Goal: Transaction & Acquisition: Purchase product/service

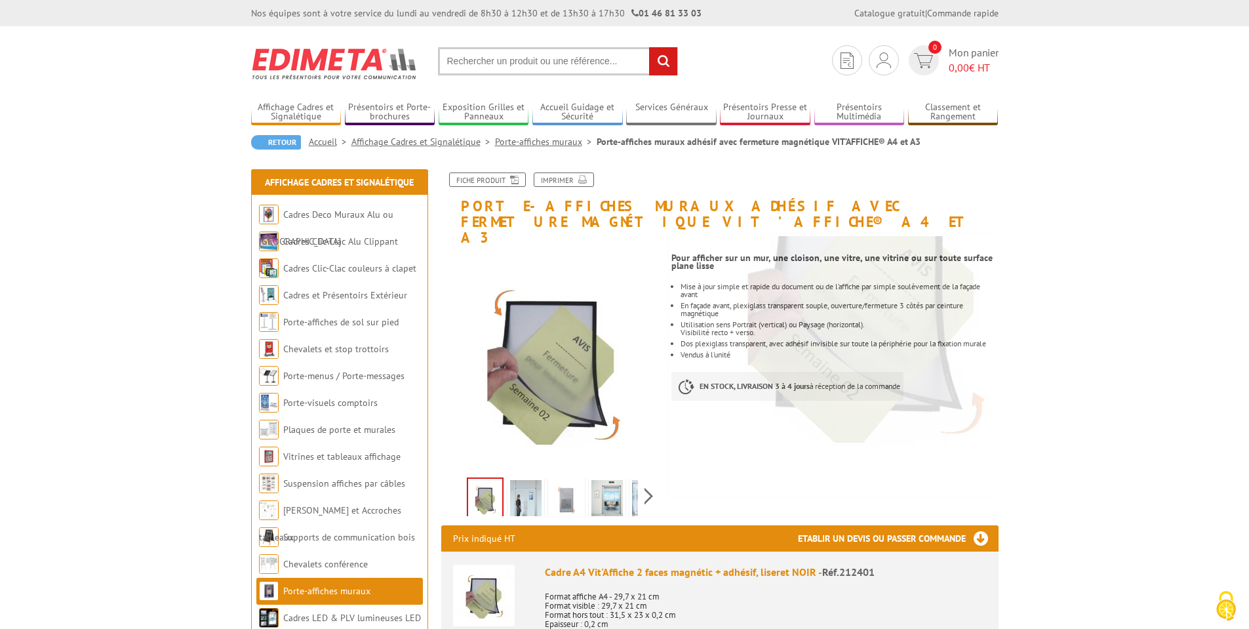
click at [527, 498] on img at bounding box center [525, 500] width 31 height 41
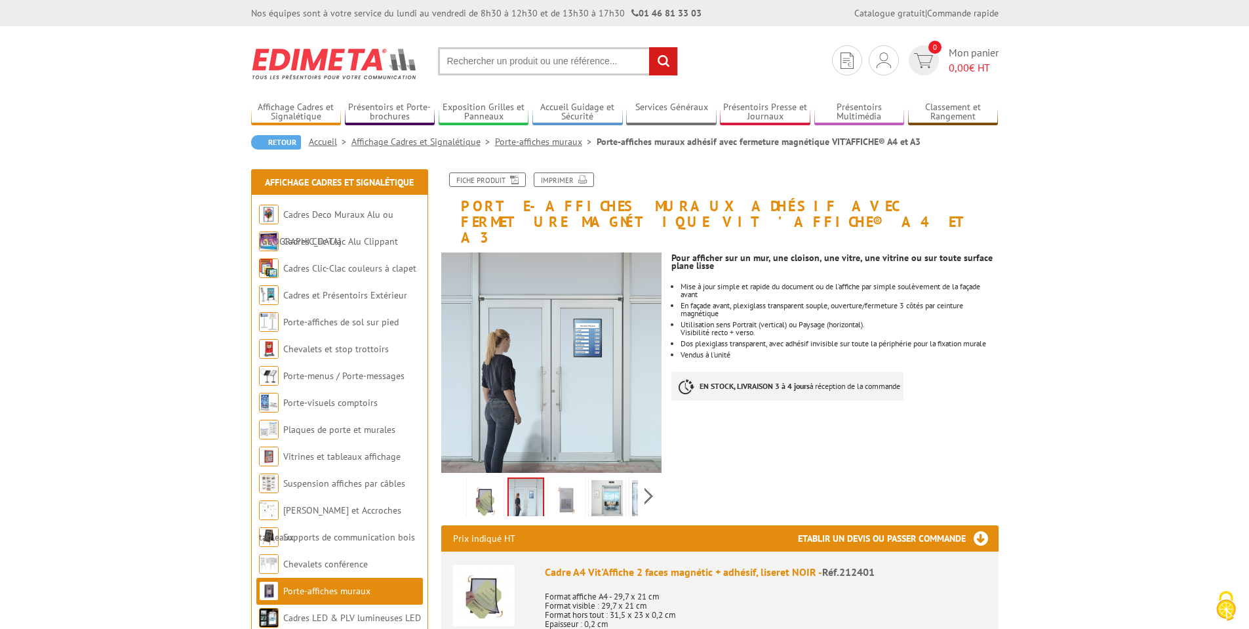
click at [563, 492] on img at bounding box center [566, 500] width 31 height 41
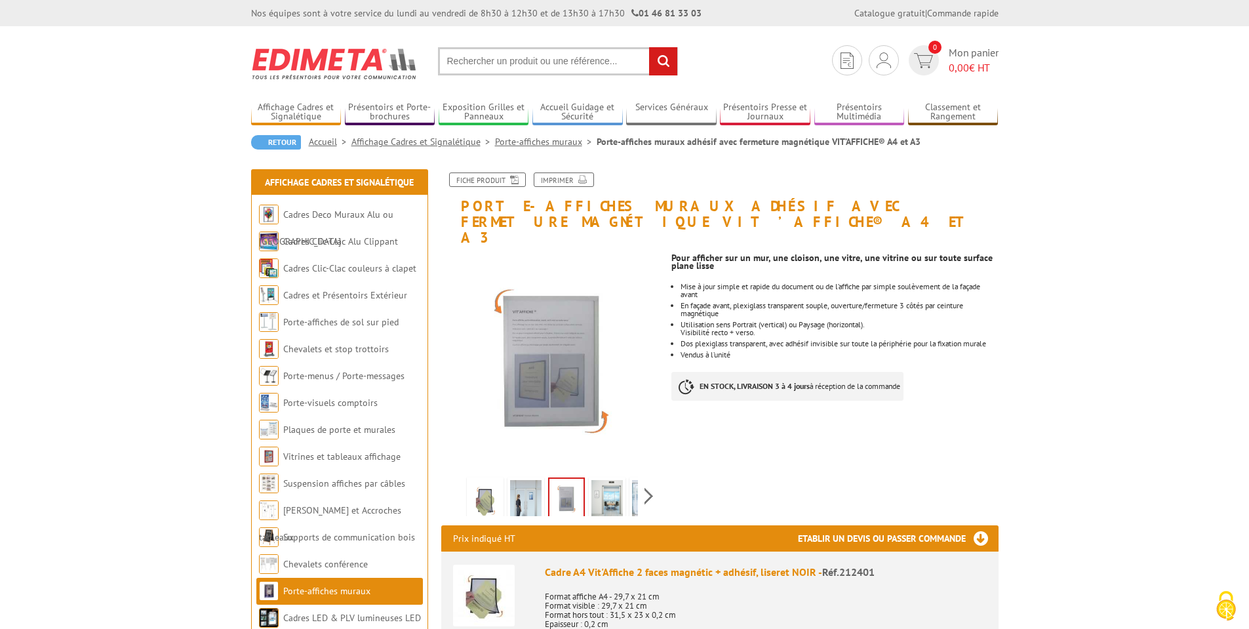
click at [608, 484] on img at bounding box center [606, 500] width 31 height 41
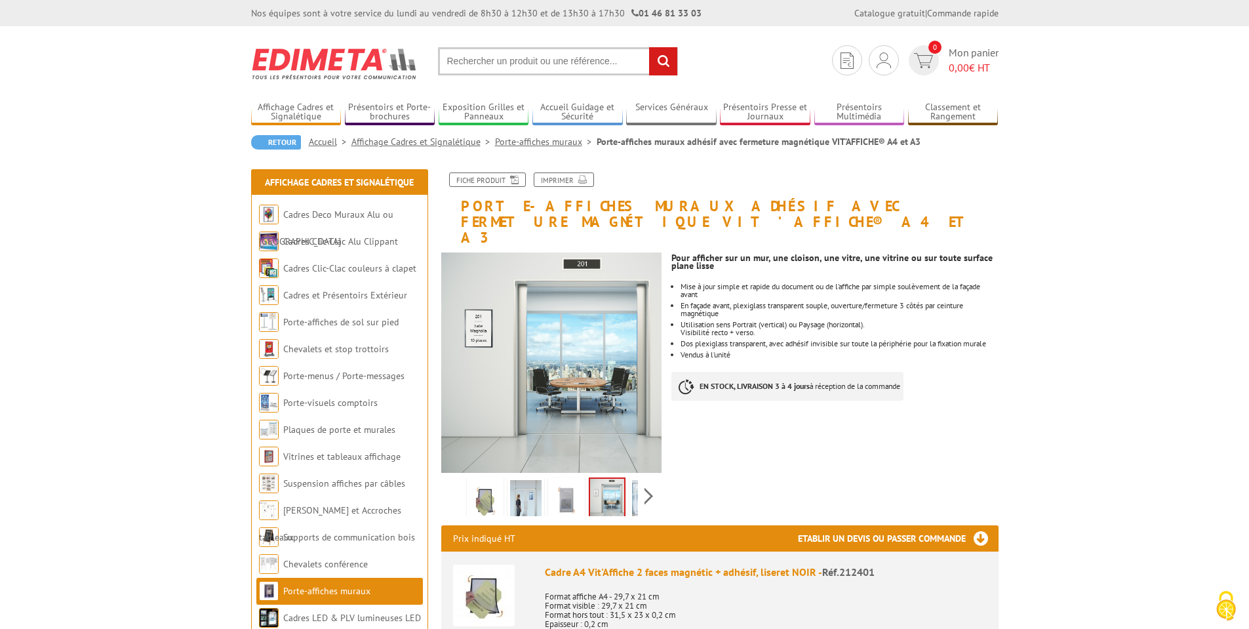
click at [641, 484] on div "Previous Next" at bounding box center [551, 496] width 221 height 46
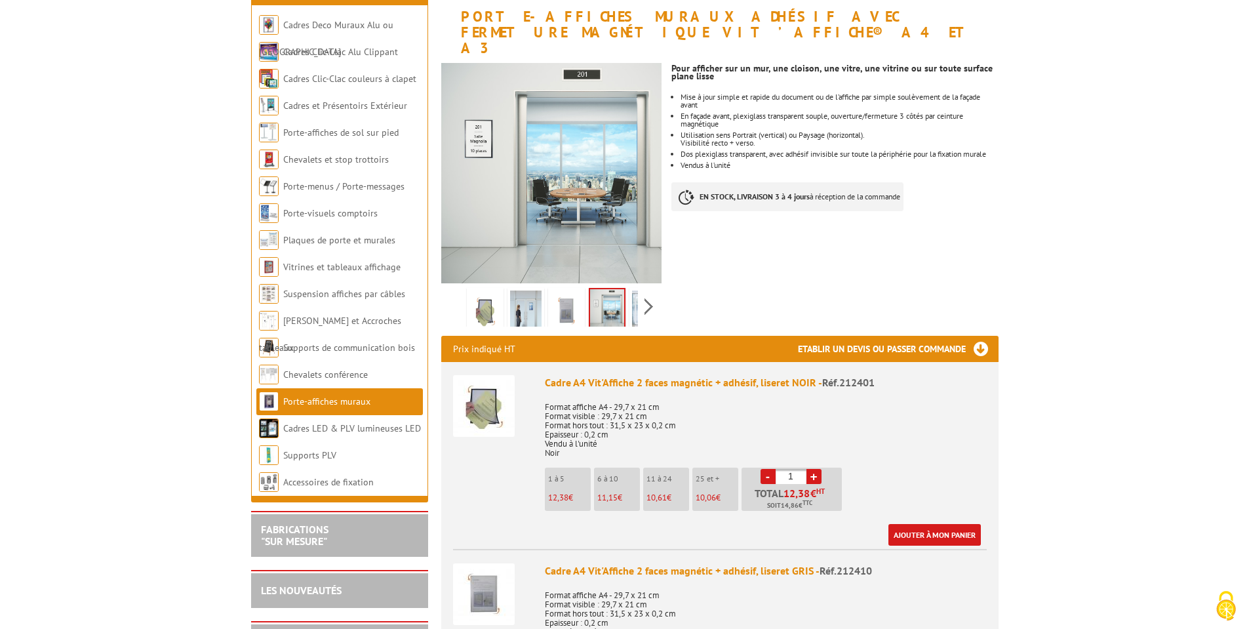
scroll to position [197, 0]
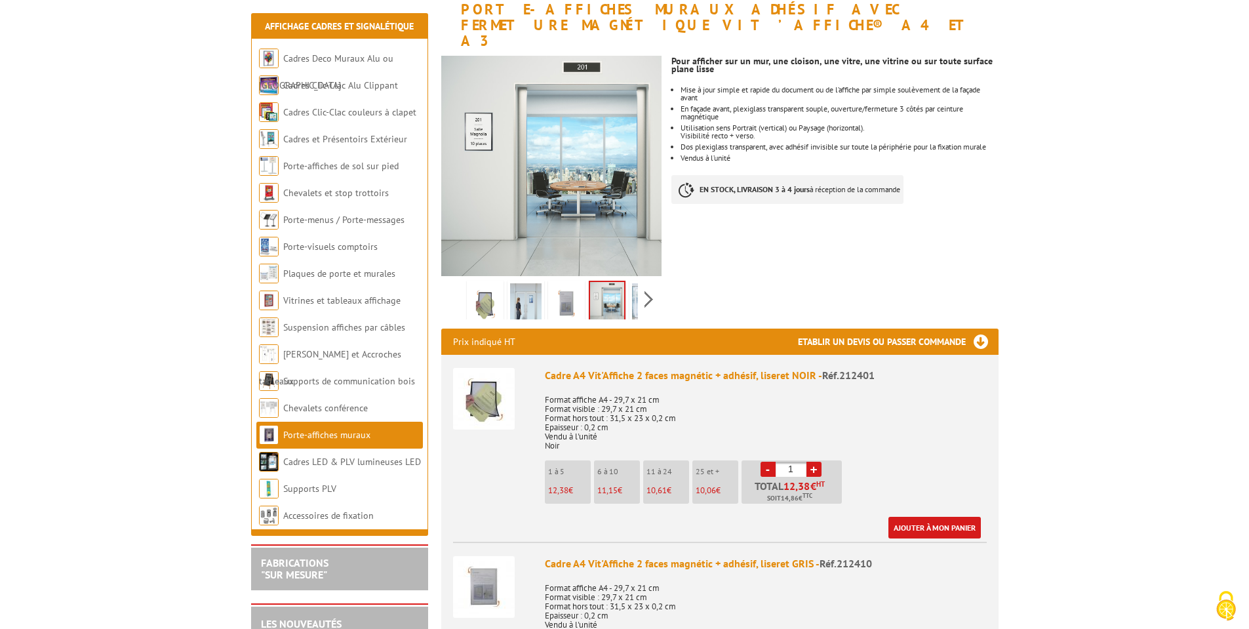
click at [484, 289] on img at bounding box center [484, 303] width 31 height 41
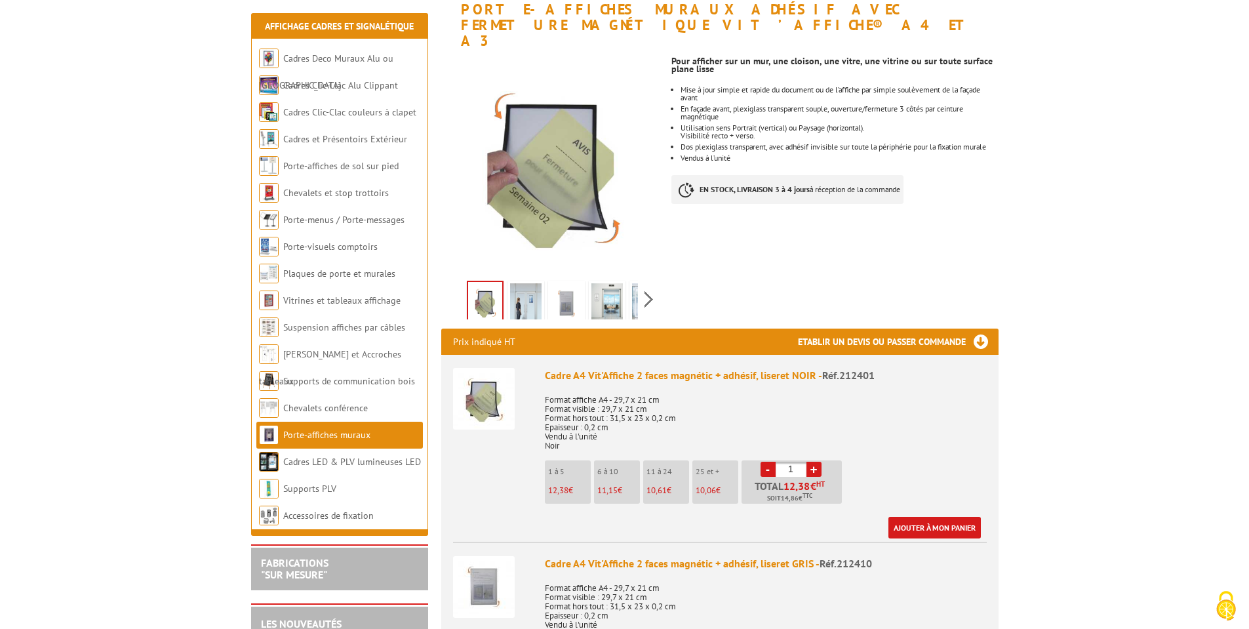
click at [526, 288] on img at bounding box center [525, 303] width 31 height 41
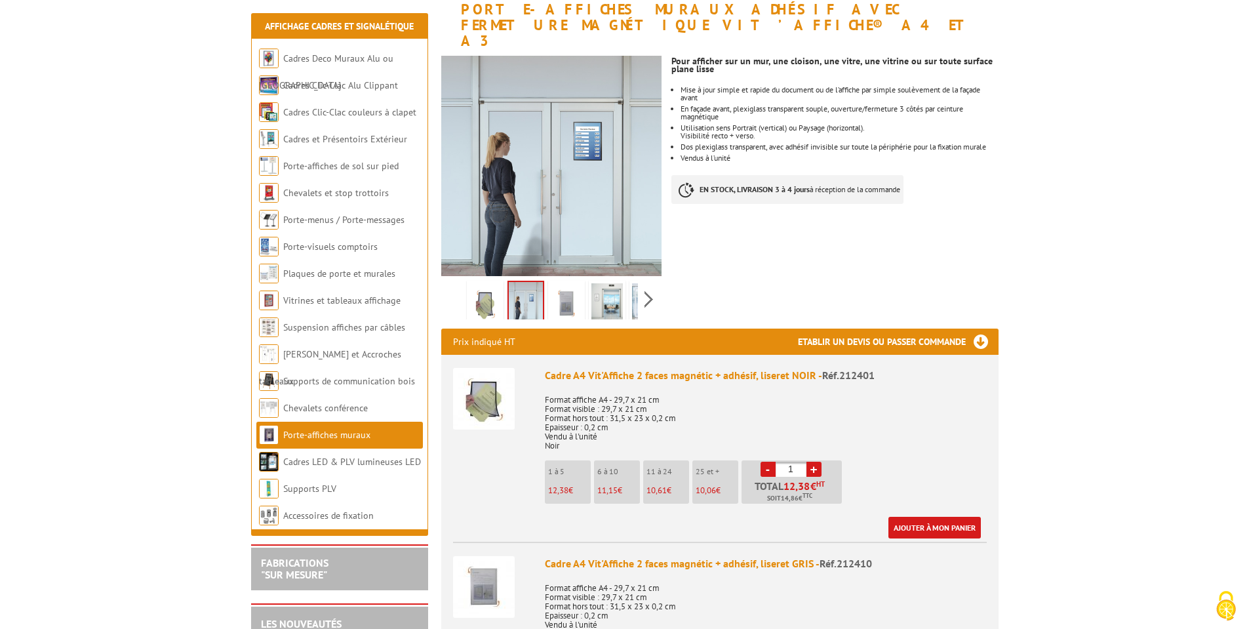
click at [563, 285] on img at bounding box center [566, 303] width 31 height 41
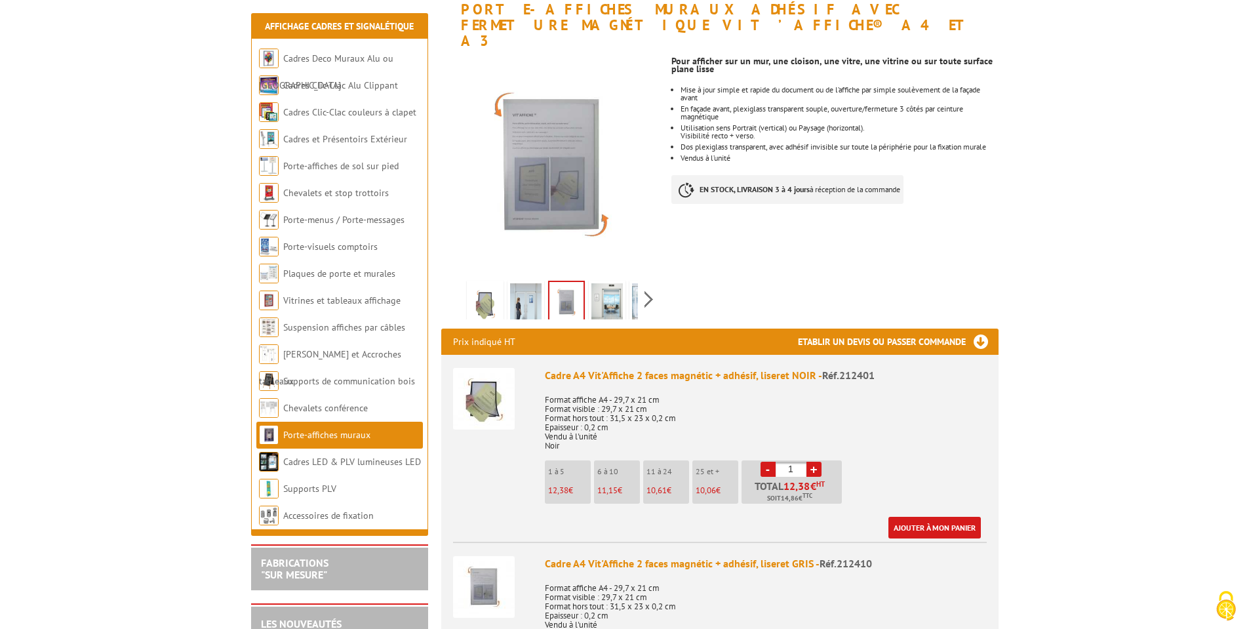
click at [603, 285] on img at bounding box center [606, 303] width 31 height 41
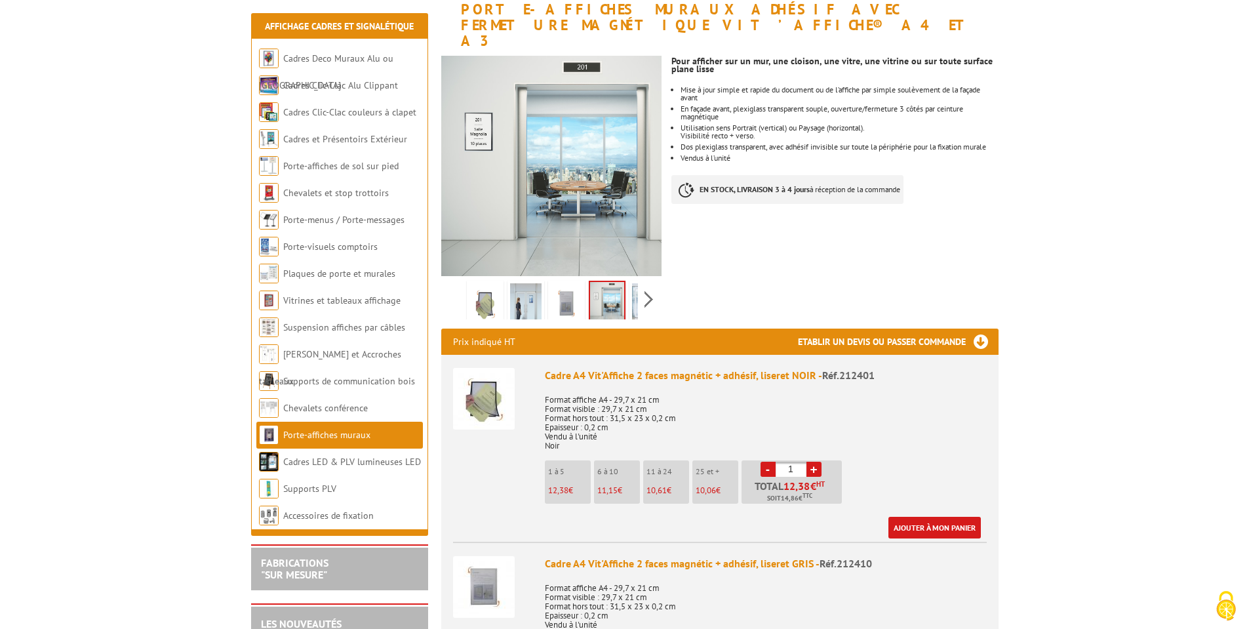
click at [632, 287] on img at bounding box center [647, 303] width 31 height 41
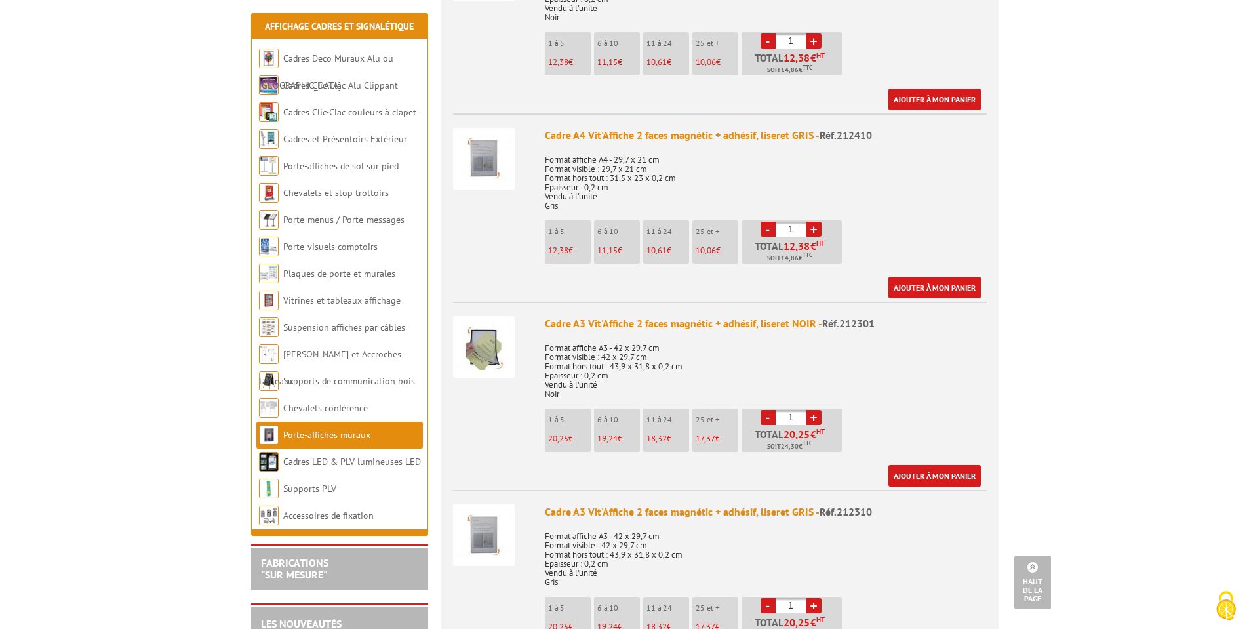
scroll to position [656, 0]
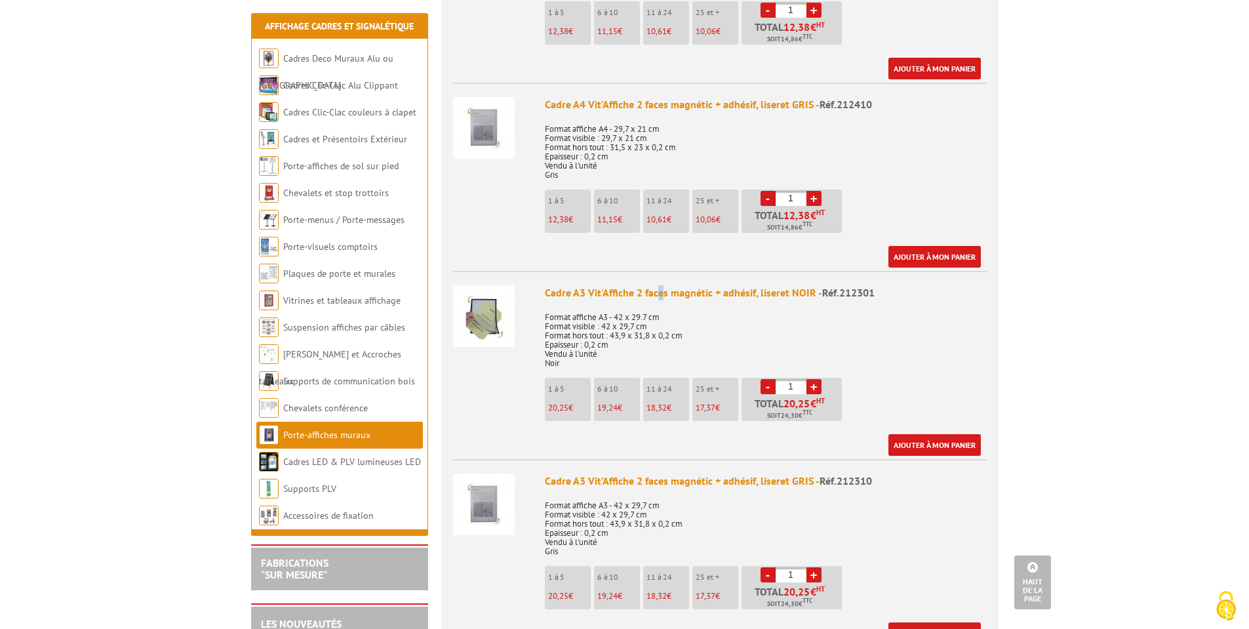
click at [659, 285] on div "Cadre A3 Vit'Affiche 2 faces magnétic + adhésif, liseret NOIR - Réf.212301" at bounding box center [766, 292] width 442 height 15
click at [721, 309] on p "Format affiche A3 - 42 x 29.7 cm Format visible : 42 x 29,7 cm Format hors tout…" at bounding box center [766, 336] width 442 height 64
click at [722, 309] on p "Format affiche A3 - 42 x 29.7 cm Format visible : 42 x 29,7 cm Format hors tout…" at bounding box center [766, 336] width 442 height 64
click at [710, 310] on p "Format affiche A3 - 42 x 29.7 cm Format visible : 42 x 29,7 cm Format hors tout…" at bounding box center [766, 336] width 442 height 64
click at [797, 310] on p "Format affiche A3 - 42 x 29.7 cm Format visible : 42 x 29,7 cm Format hors tout…" at bounding box center [766, 336] width 442 height 64
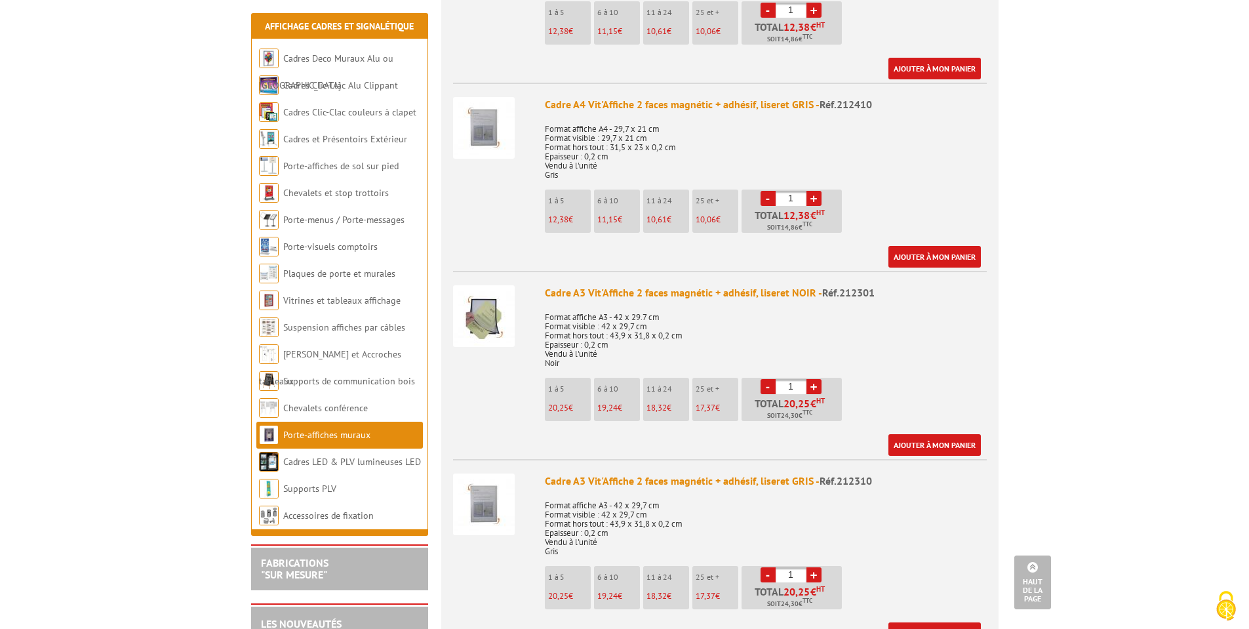
click at [484, 293] on img at bounding box center [484, 316] width 62 height 62
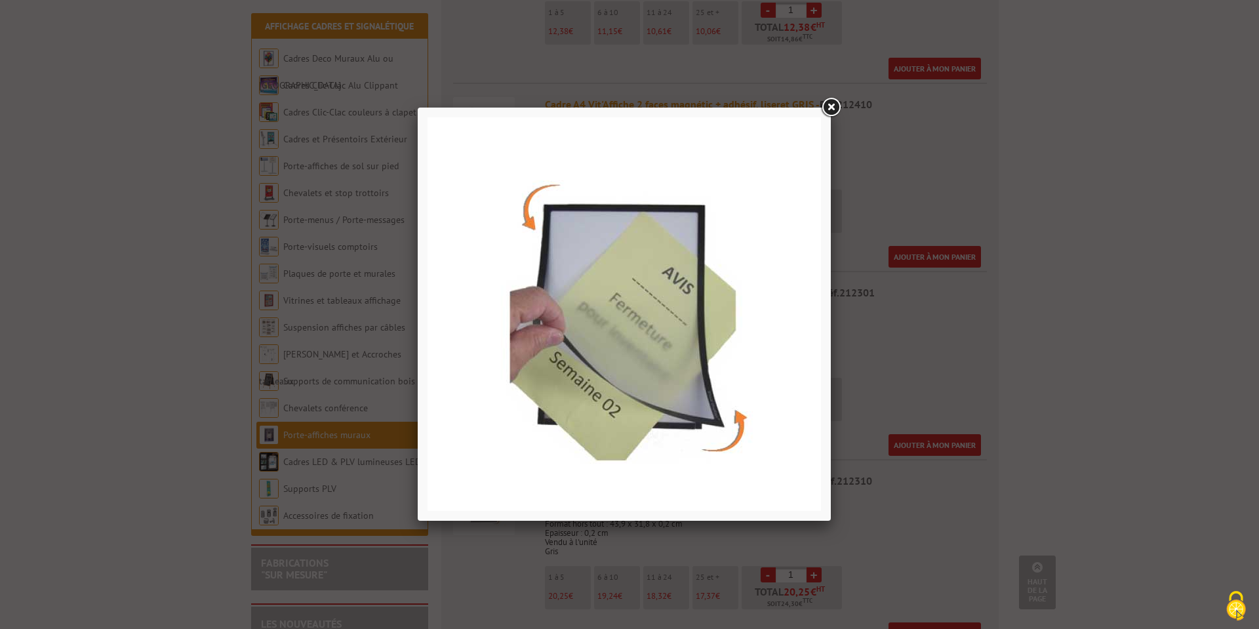
click at [832, 105] on link at bounding box center [831, 108] width 24 height 24
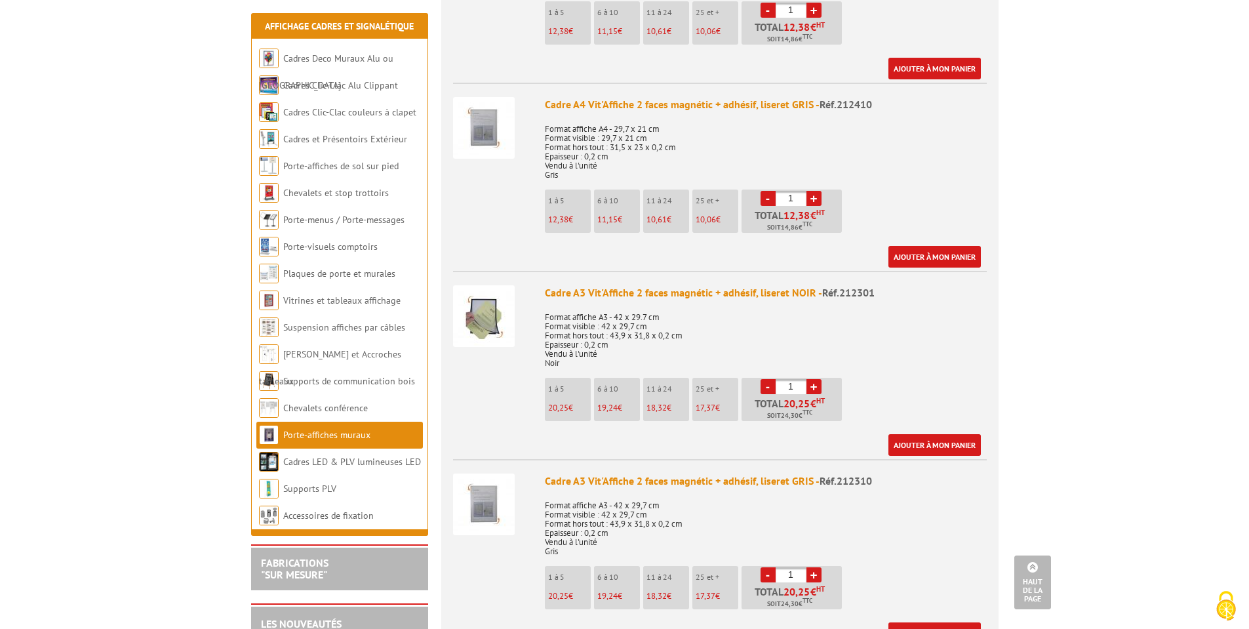
click at [648, 285] on div "Cadre A3 Vit'Affiche 2 faces magnétic + adhésif, liseret NOIR - Réf.212301" at bounding box center [766, 292] width 442 height 15
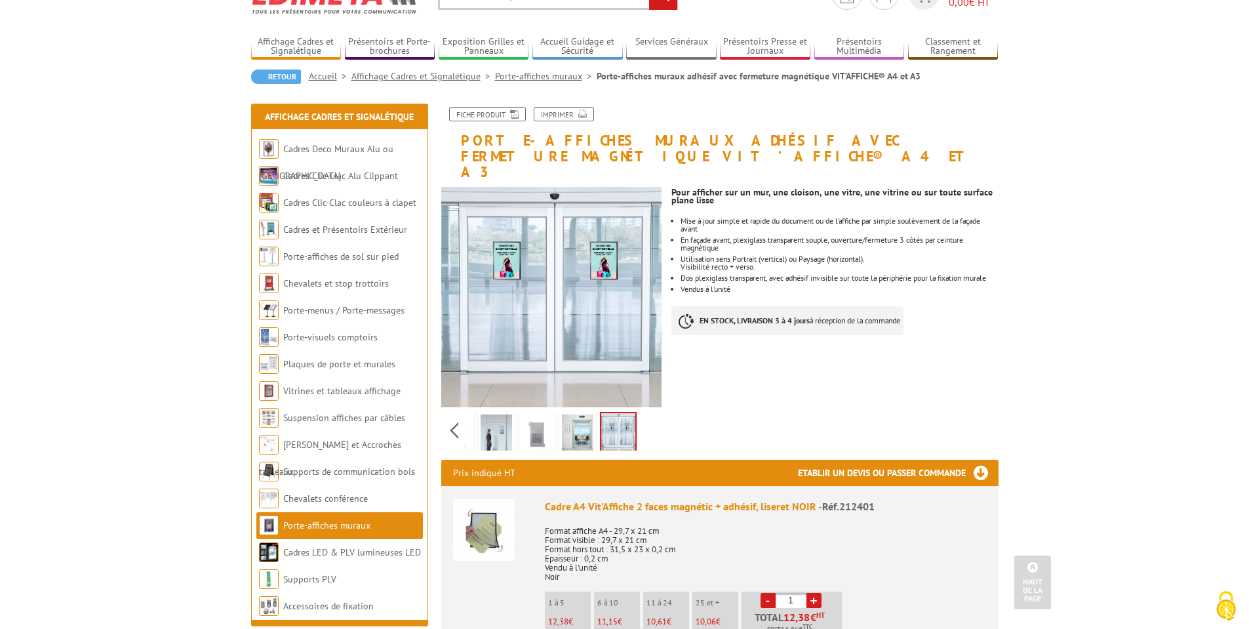
scroll to position [0, 0]
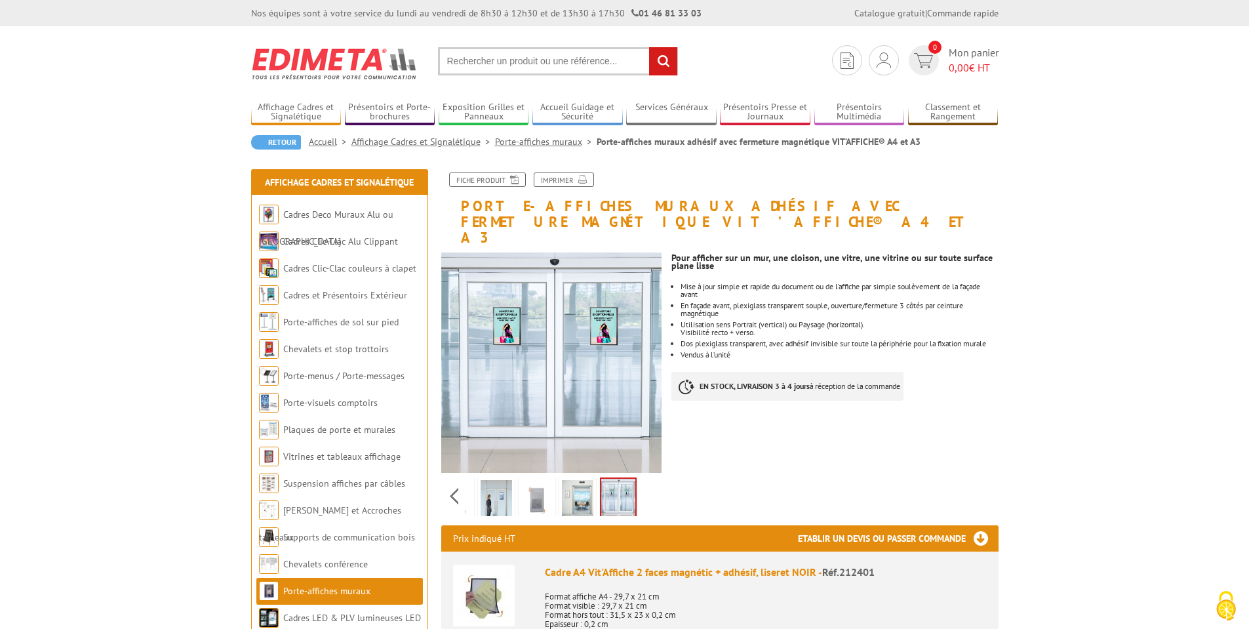
click at [779, 342] on ul "Mise à jour simple et rapide du document ou de l’affiche par simple soulèvement…" at bounding box center [834, 321] width 326 height 76
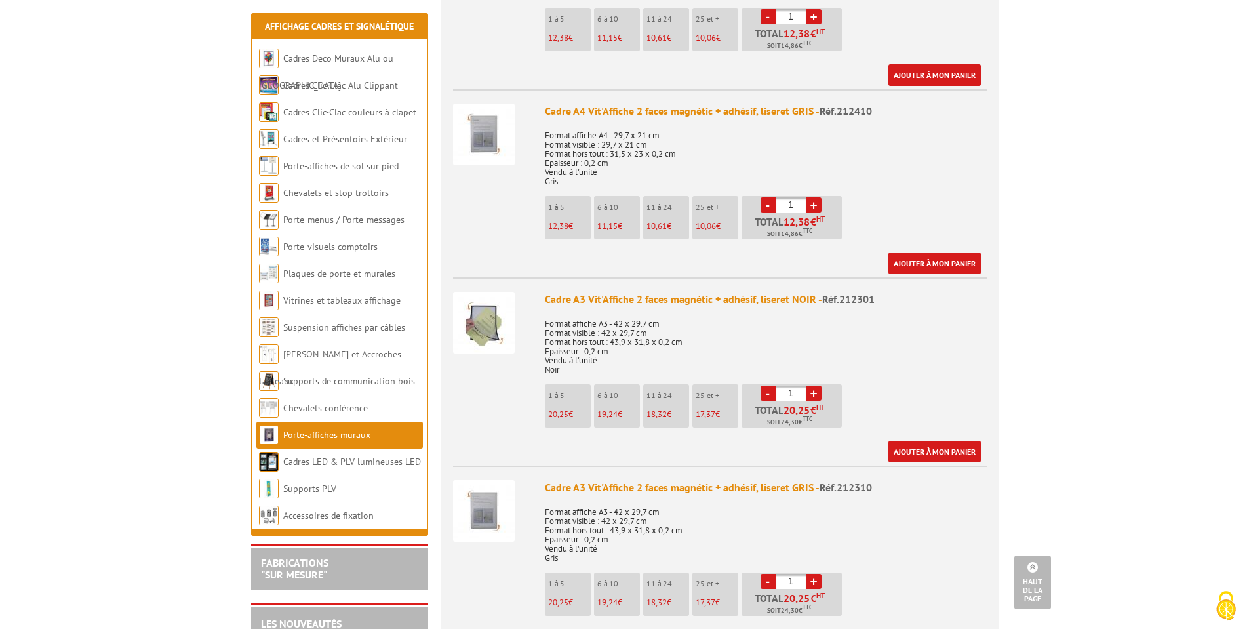
scroll to position [656, 0]
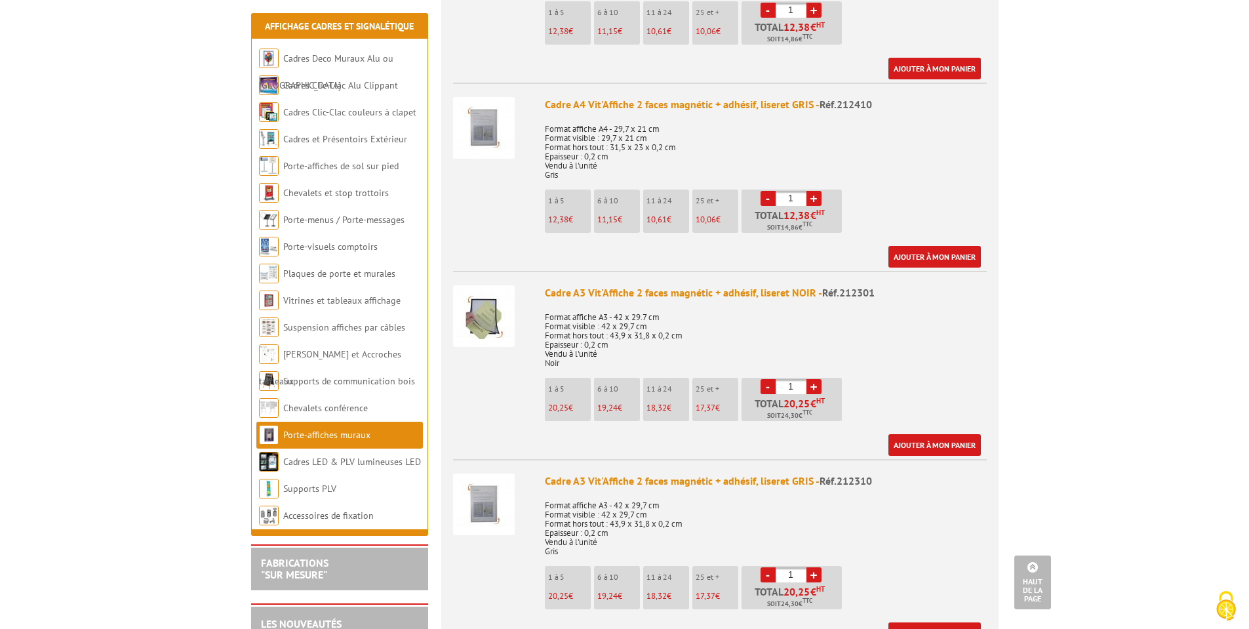
click at [746, 312] on p "Format affiche A3 - 42 x 29.7 cm Format visible : 42 x 29,7 cm Format hors tout…" at bounding box center [766, 336] width 442 height 64
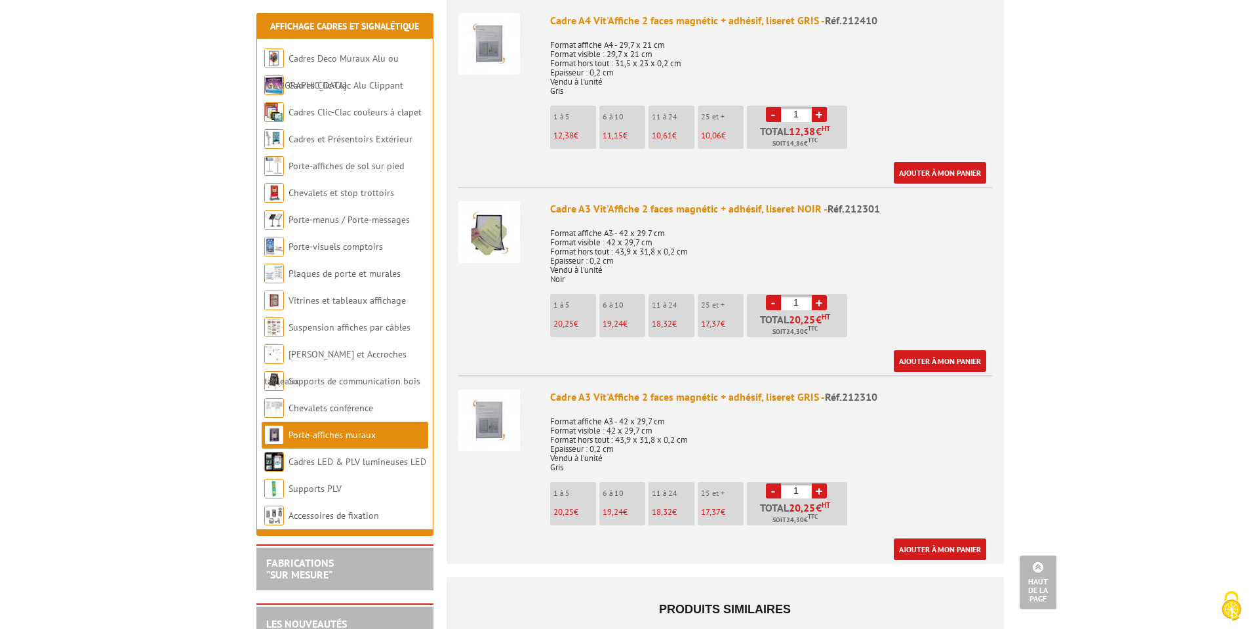
scroll to position [721, 0]
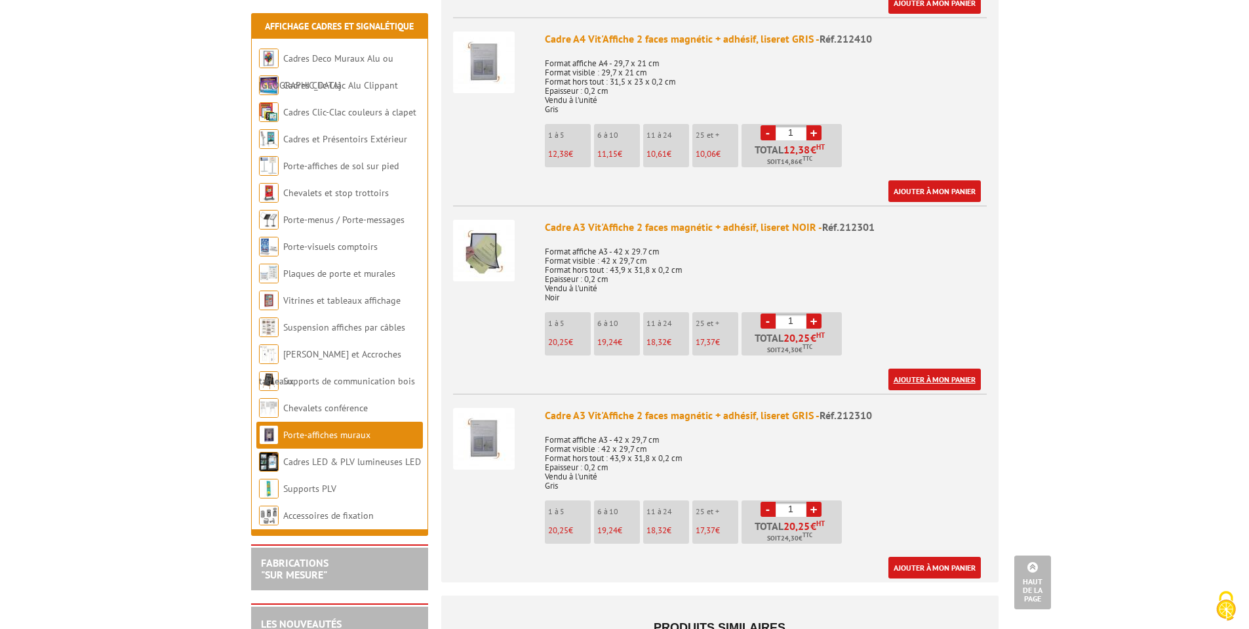
click at [919, 368] on link "Ajouter à mon panier" at bounding box center [934, 379] width 92 height 22
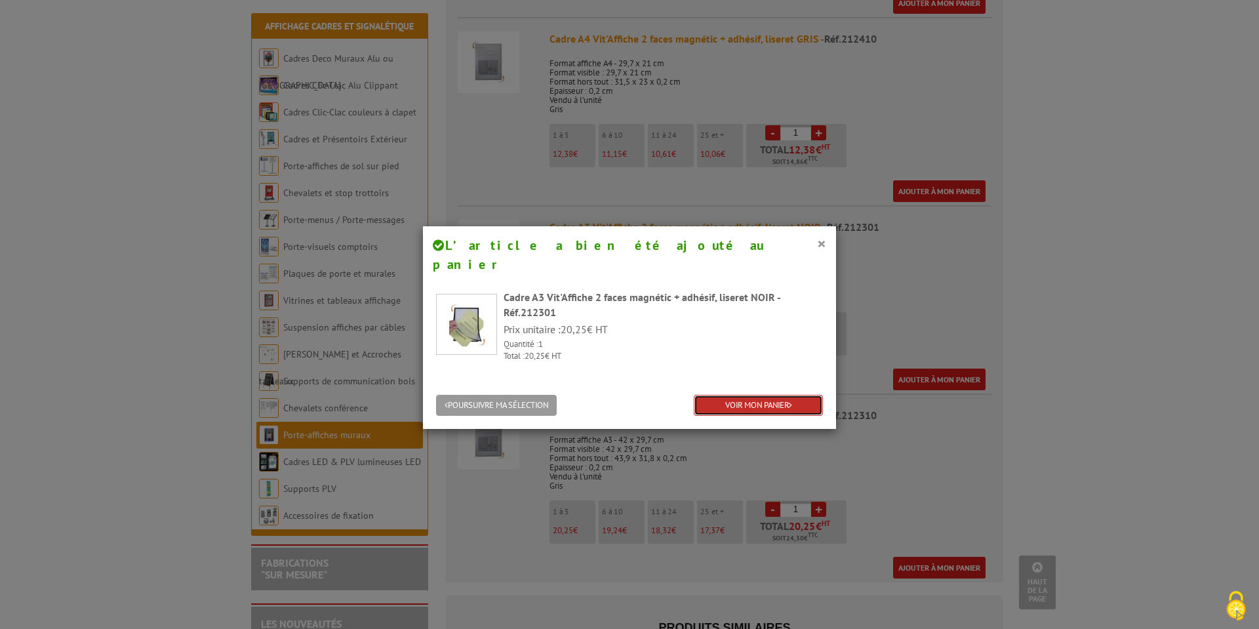
click at [747, 395] on link "VOIR MON PANIER" at bounding box center [758, 406] width 129 height 22
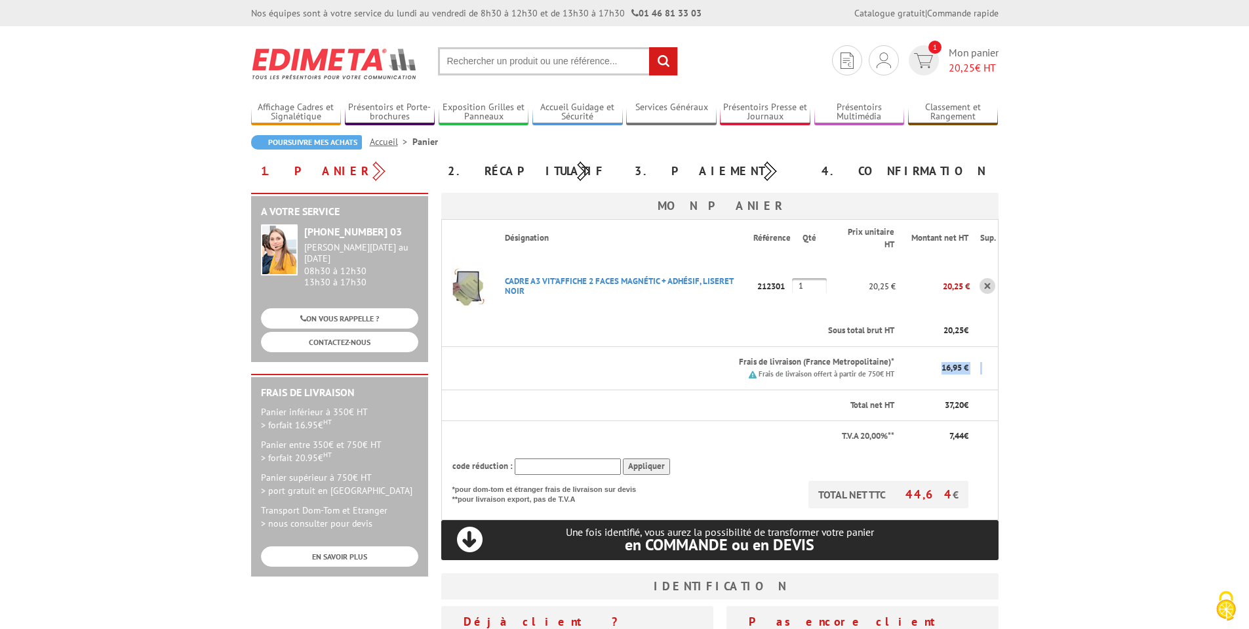
drag, startPoint x: 940, startPoint y: 366, endPoint x: 987, endPoint y: 363, distance: 46.7
click at [987, 363] on tr "Frais de livraison (France Metropolitaine)* Frais de livraison offert à partir …" at bounding box center [719, 367] width 557 height 43
click at [747, 441] on p "T.V.A 20,00%**" at bounding box center [673, 436] width 443 height 12
click at [810, 287] on input "1" at bounding box center [809, 286] width 35 height 16
drag, startPoint x: 803, startPoint y: 285, endPoint x: 772, endPoint y: 290, distance: 31.8
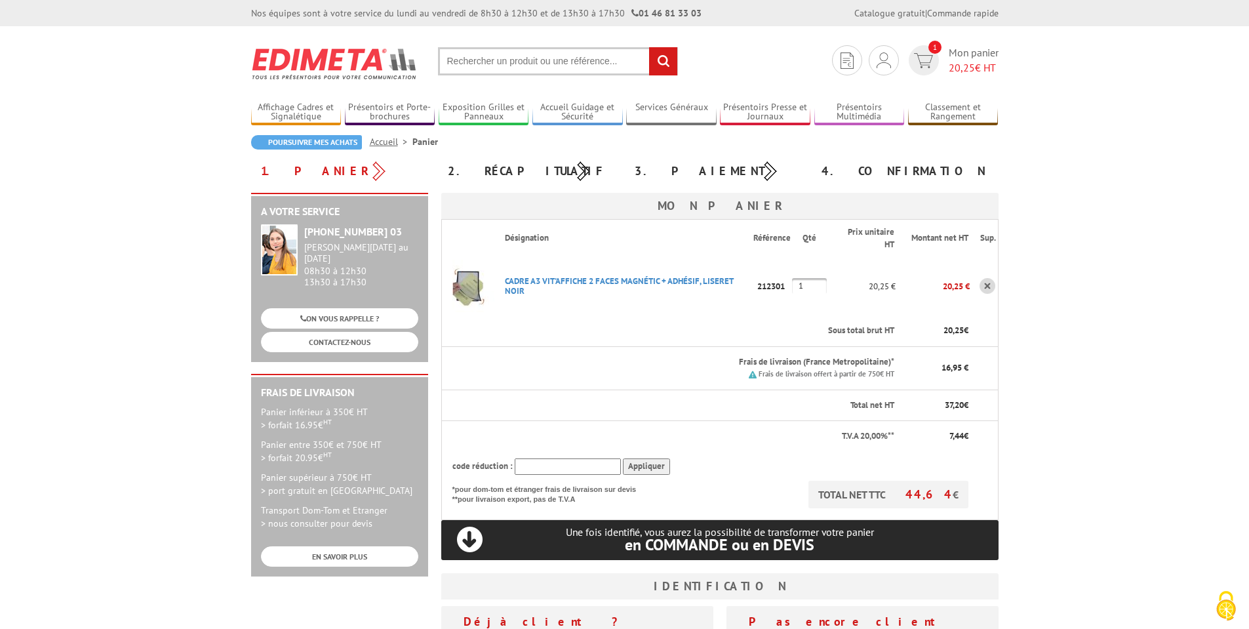
click at [772, 290] on tr "CADRE A3 VIT'AFFICHE 2 FACES MAGNéTIC + ADHéSIF, LISERET NOIR Code promo non ac…" at bounding box center [719, 285] width 557 height 59
type input "30"
click at [749, 322] on th "Sous total brut HT" at bounding box center [695, 330] width 402 height 31
click at [901, 304] on td "60,75 €" at bounding box center [933, 285] width 74 height 59
click at [791, 307] on td "212301" at bounding box center [772, 285] width 39 height 59
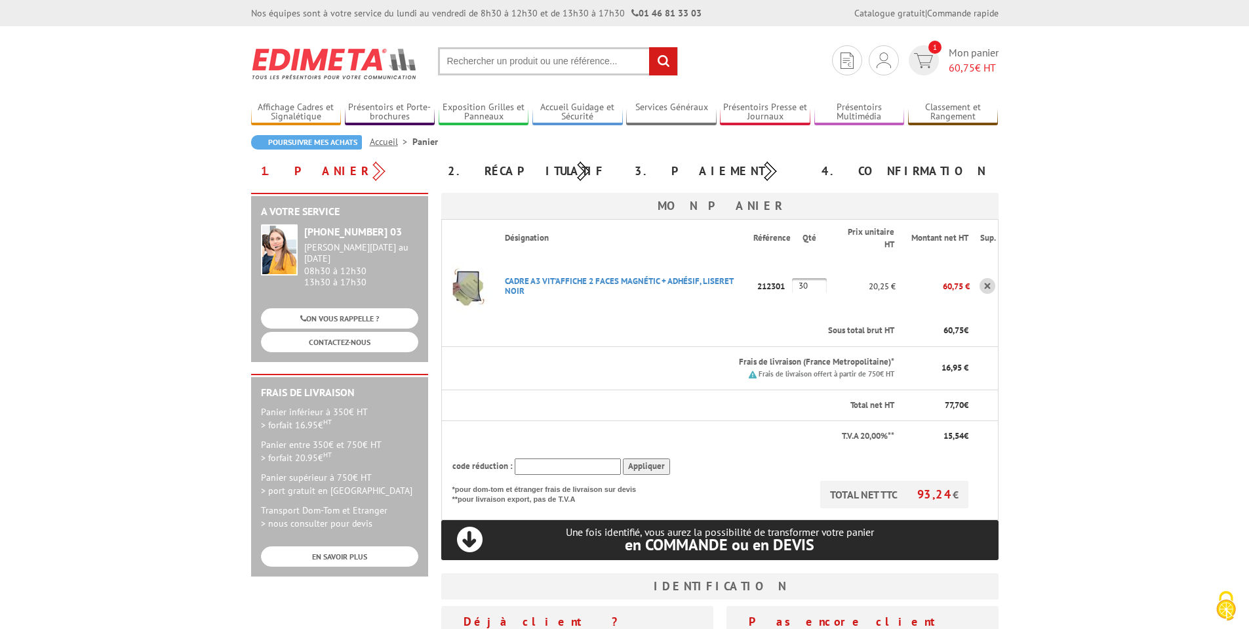
click at [821, 283] on input "30" at bounding box center [809, 286] width 35 height 16
click at [814, 287] on input "30" at bounding box center [809, 286] width 35 height 16
drag, startPoint x: 815, startPoint y: 286, endPoint x: 744, endPoint y: 294, distance: 71.3
click at [738, 293] on tr "CADRE A3 VIT'AFFICHE 2 FACES MAGNéTIC + ADHéSIF, LISERET NOIR Code promo non ac…" at bounding box center [719, 285] width 557 height 59
click at [762, 317] on th "Sous total brut HT" at bounding box center [695, 330] width 402 height 31
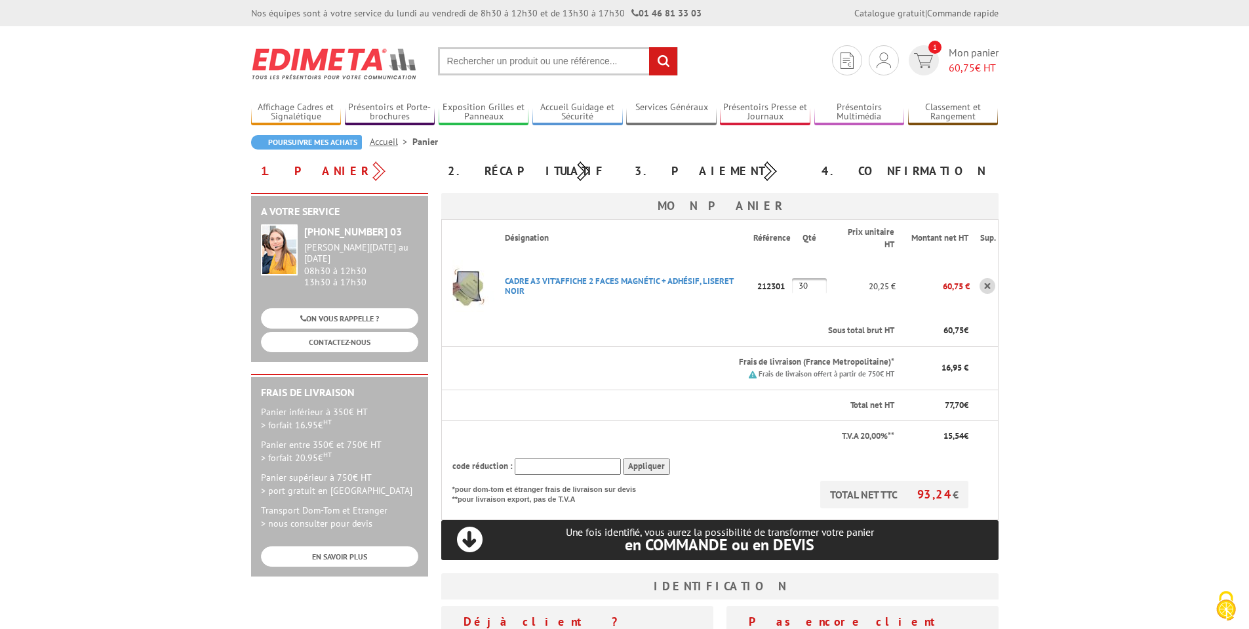
drag, startPoint x: 790, startPoint y: 319, endPoint x: 798, endPoint y: 316, distance: 8.3
click at [791, 319] on th "Sous total brut HT" at bounding box center [695, 330] width 402 height 31
click at [987, 288] on link at bounding box center [987, 286] width 16 height 16
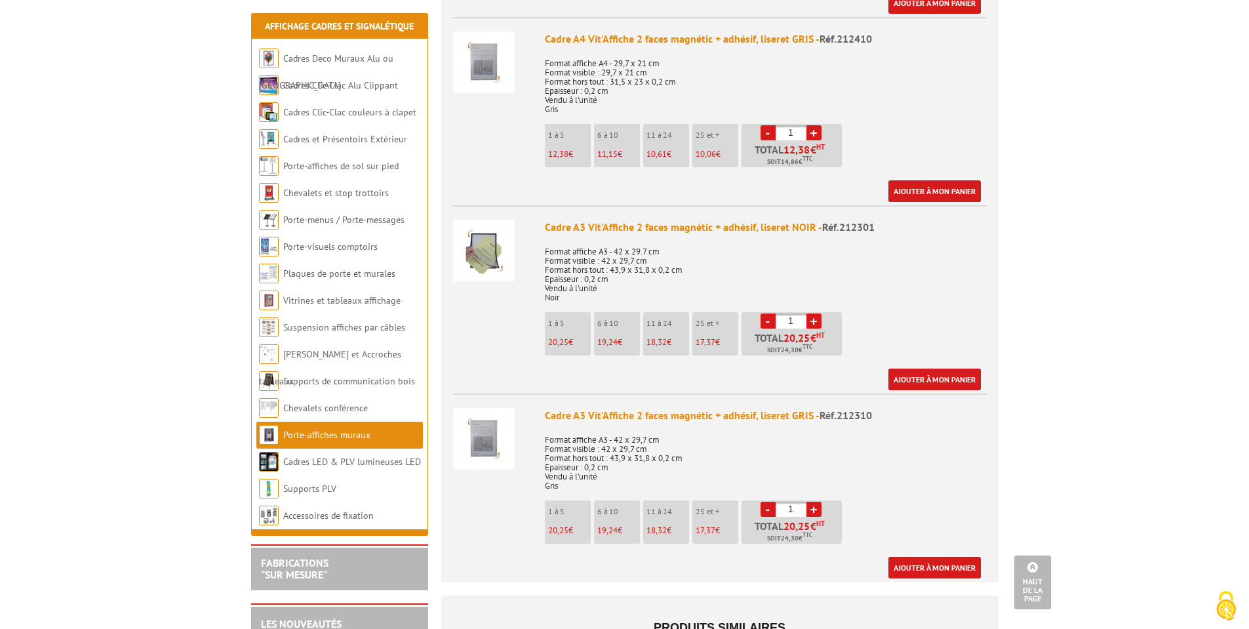
drag, startPoint x: 798, startPoint y: 304, endPoint x: 765, endPoint y: 306, distance: 32.8
click at [765, 312] on li "- 1 + Total 20,25 € HT Soit 24,30 € TTC" at bounding box center [791, 333] width 100 height 43
click at [829, 368] on div "Ajouter à mon panier" at bounding box center [763, 379] width 436 height 22
click at [866, 266] on p "Format affiche A3 - 42 x 29.7 cm Format visible : 42 x 29,7 cm Format hors tout…" at bounding box center [766, 270] width 442 height 64
click at [861, 259] on p "Format affiche A3 - 42 x 29.7 cm Format visible : 42 x 29,7 cm Format hors tout…" at bounding box center [766, 270] width 442 height 64
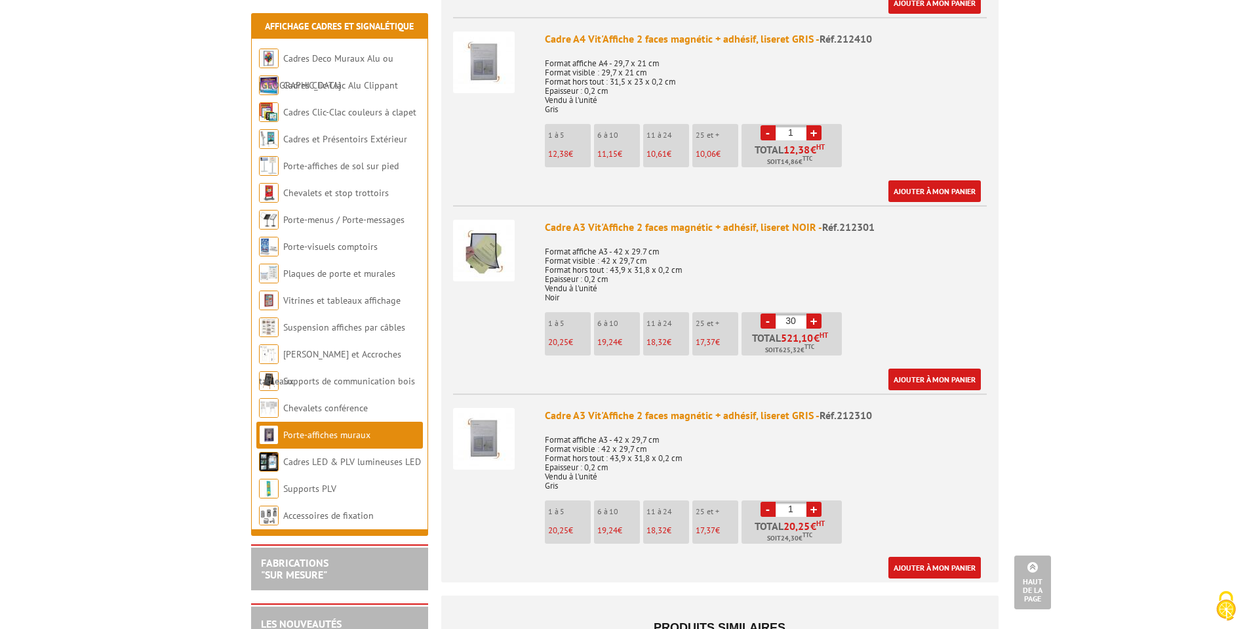
click at [854, 254] on p "Format affiche A3 - 42 x 29.7 cm Format visible : 42 x 29,7 cm Format hors tout…" at bounding box center [766, 270] width 442 height 64
drag, startPoint x: 805, startPoint y: 304, endPoint x: 721, endPoint y: 308, distance: 84.0
click at [721, 312] on ul "1 à 5 20,25 € 6 à 10 19,24 € 11 à 24 18,32 € 25 et + 17,37 € - 30 + €" at bounding box center [695, 337] width 300 height 50
click at [866, 257] on p "Format affiche A3 - 42 x 29.7 cm Format visible : 42 x 29,7 cm Format hors tout…" at bounding box center [766, 270] width 442 height 64
drag, startPoint x: 797, startPoint y: 306, endPoint x: 742, endPoint y: 312, distance: 54.8
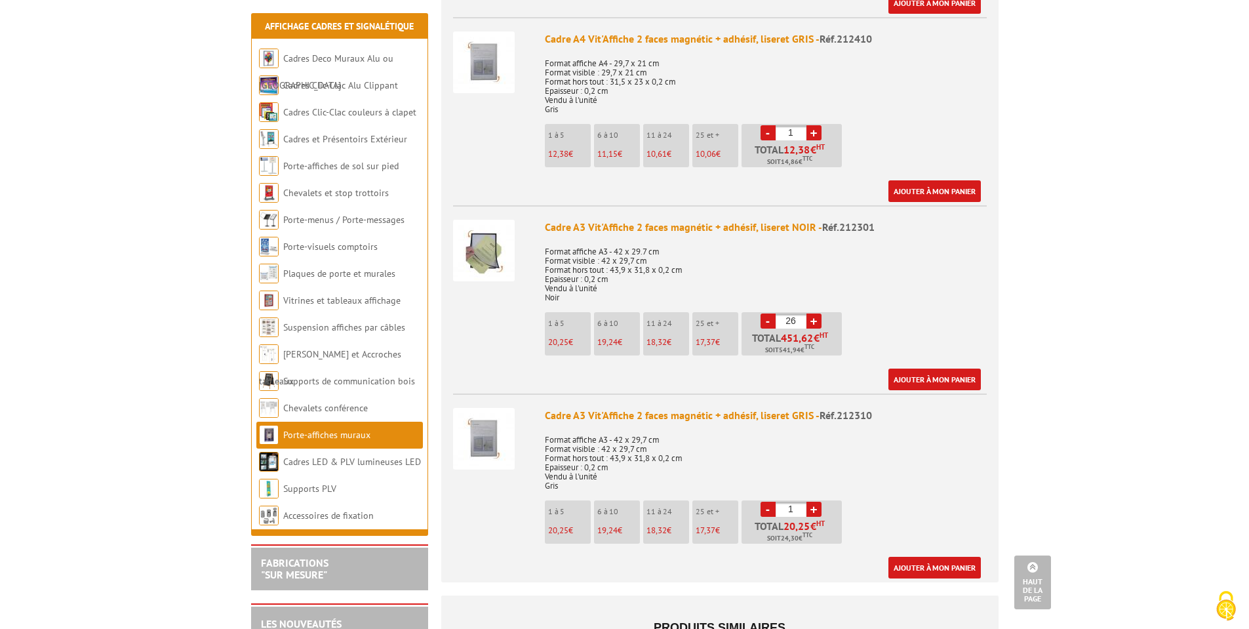
click at [742, 312] on li "- 26 + Total 451,62 € HT Soit 541,94 € TTC" at bounding box center [791, 333] width 100 height 43
type input "23"
click at [814, 256] on p "Format affiche A3 - 42 x 29.7 cm Format visible : 42 x 29,7 cm Format hors tout…" at bounding box center [766, 270] width 442 height 64
click at [816, 252] on p "Format affiche A3 - 42 x 29.7 cm Format visible : 42 x 29,7 cm Format hors tout…" at bounding box center [766, 270] width 442 height 64
click at [940, 262] on p "Format affiche A3 - 42 x 29.7 cm Format visible : 42 x 29,7 cm Format hors tout…" at bounding box center [766, 270] width 442 height 64
